Goal: Task Accomplishment & Management: Manage account settings

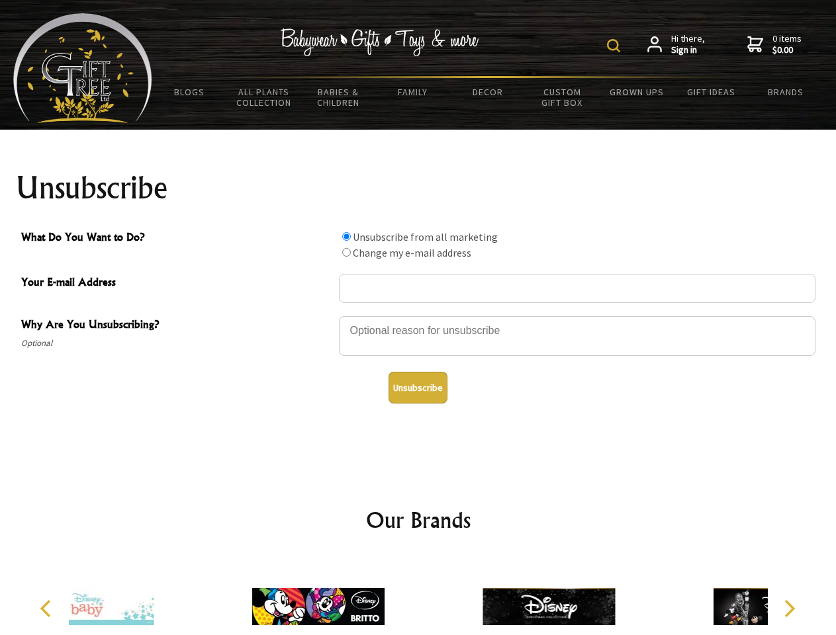
click at [615, 46] on img at bounding box center [613, 45] width 13 height 13
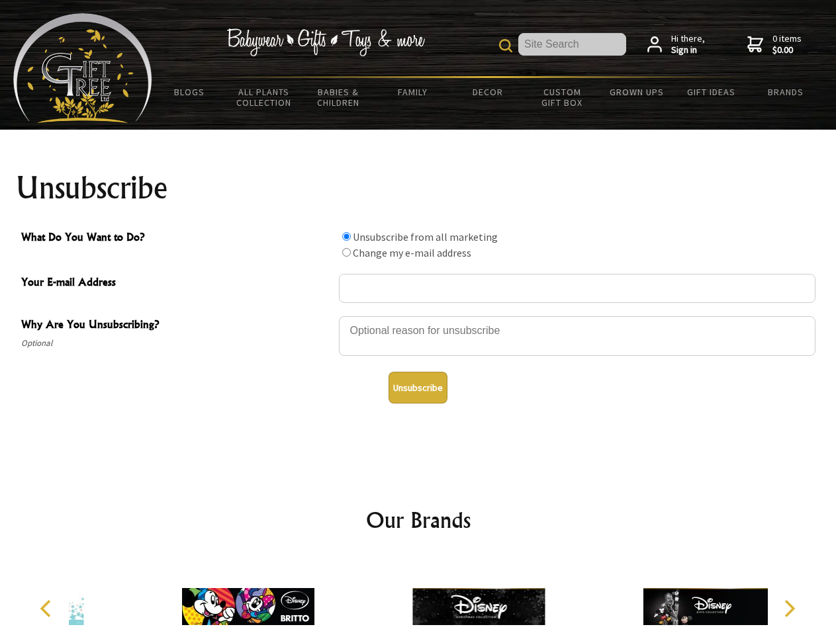
click at [418, 316] on div at bounding box center [577, 338] width 476 height 46
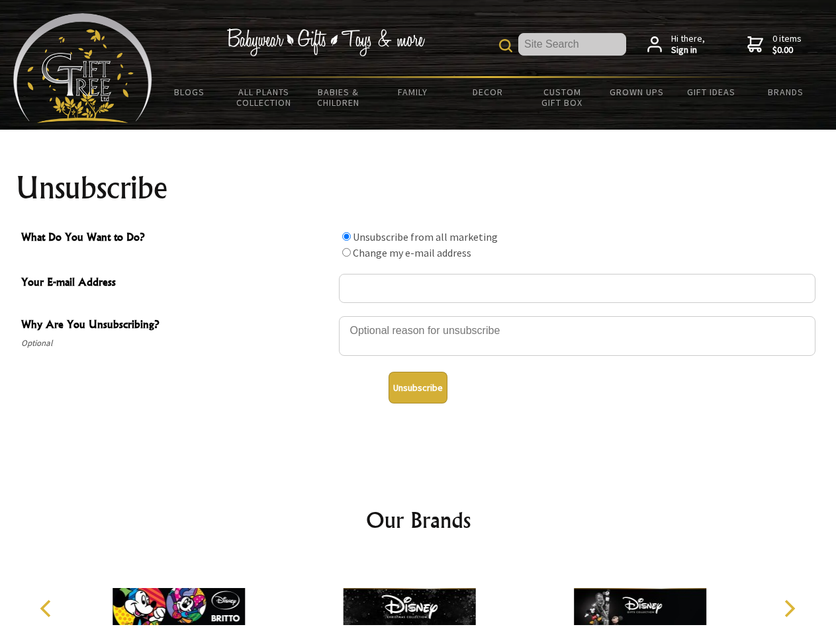
click at [346, 236] on input "What Do You Want to Do?" at bounding box center [346, 236] width 9 height 9
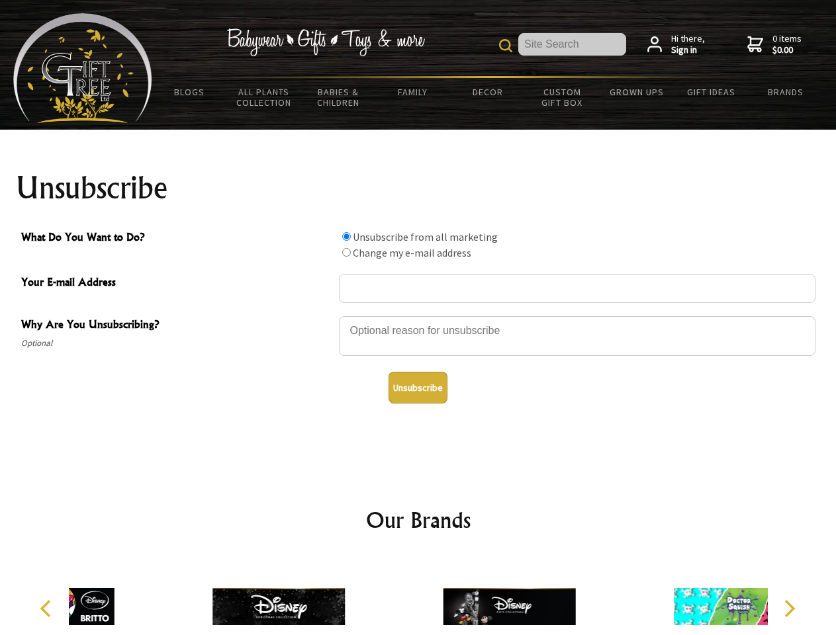
click at [346, 252] on input "What Do You Want to Do?" at bounding box center [346, 252] width 9 height 9
radio input "true"
click at [417, 388] on button "Unsubscribe" at bounding box center [417, 388] width 59 height 32
click at [443, 596] on img at bounding box center [509, 606] width 132 height 99
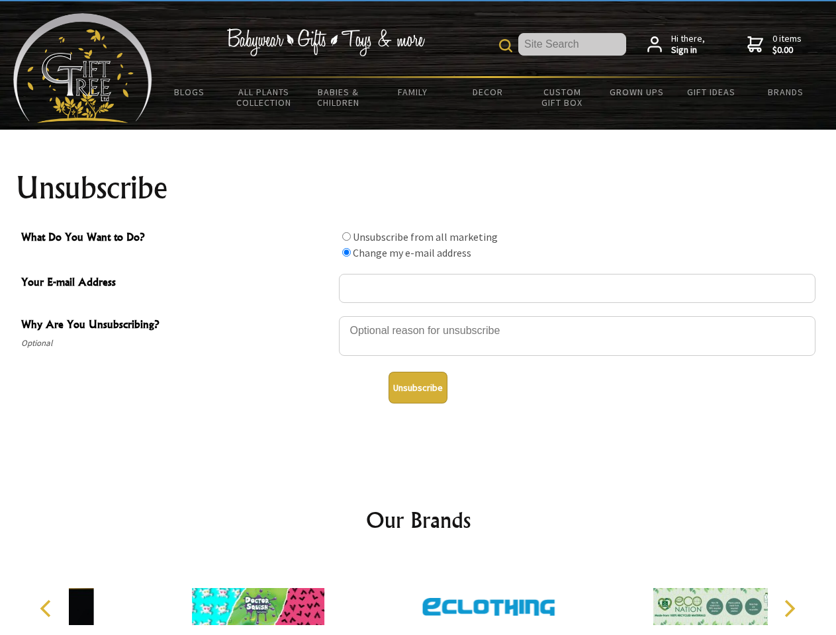
click at [48, 609] on icon "Previous" at bounding box center [46, 608] width 17 height 17
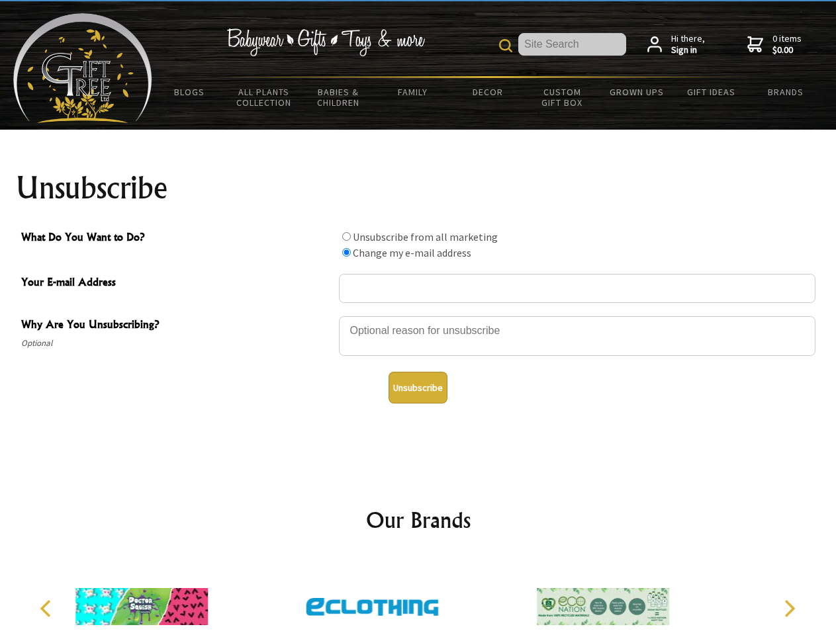
click at [789, 609] on icon "Next" at bounding box center [787, 608] width 17 height 17
